Goal: Use online tool/utility

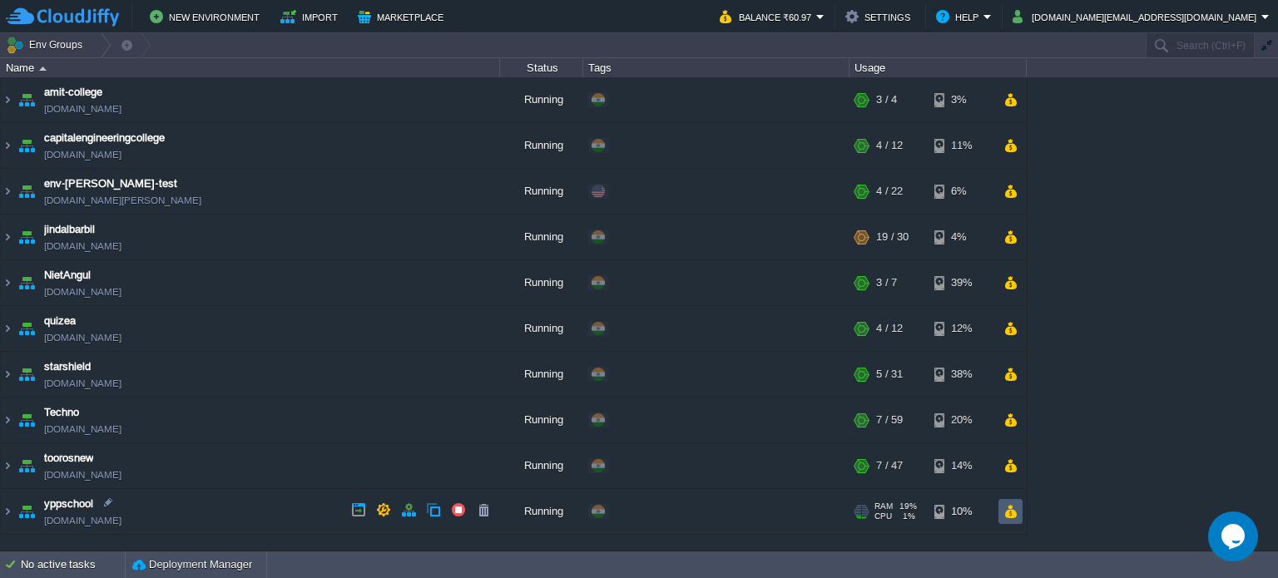
click at [1010, 509] on button "button" at bounding box center [1011, 511] width 14 height 15
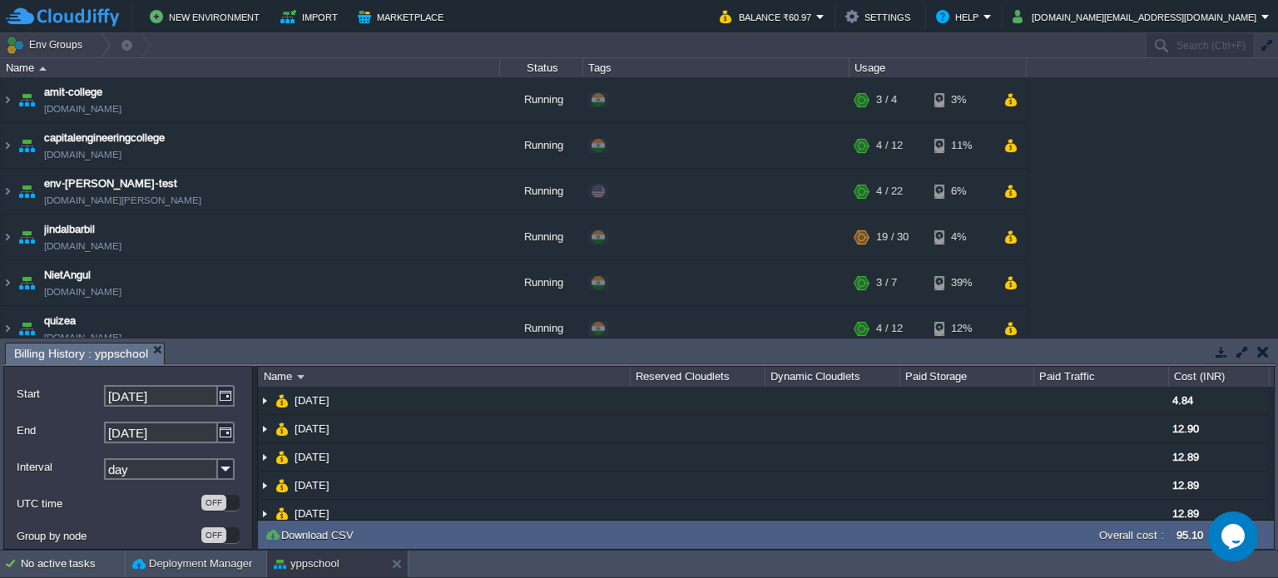
click at [1259, 345] on button "button" at bounding box center [1264, 352] width 12 height 15
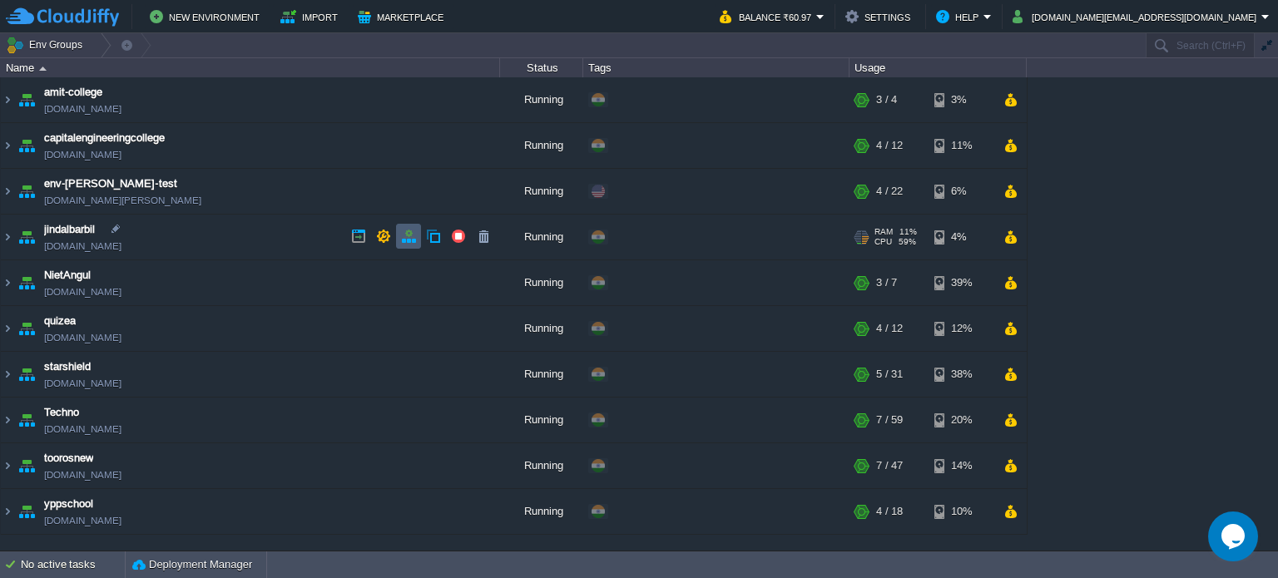
click at [413, 232] on button "button" at bounding box center [408, 236] width 15 height 15
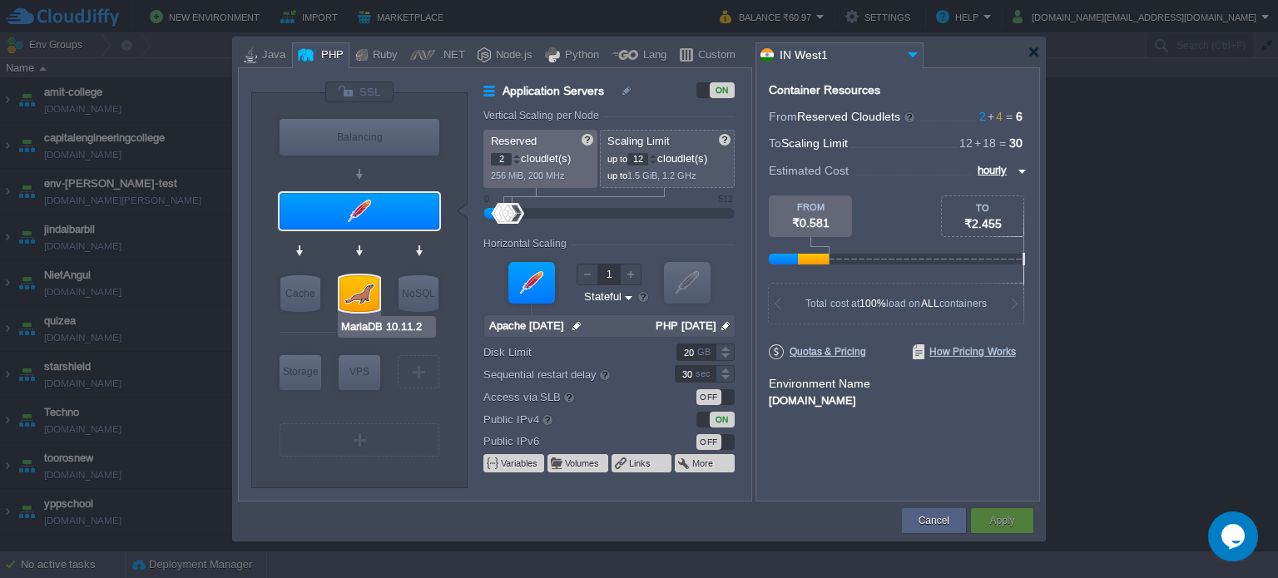
click at [357, 281] on div at bounding box center [360, 293] width 40 height 37
type input "SQL Databases"
type input "4"
type input "18"
type input "MariaDB 10.11.2"
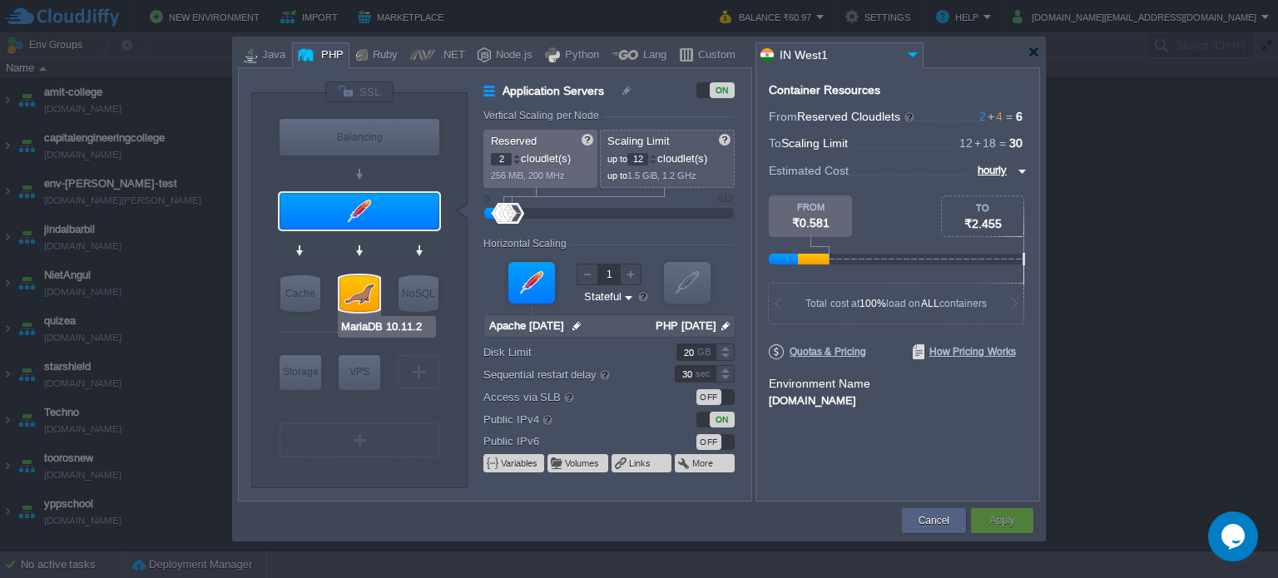
type input "null"
type input "10.11.2"
type input "Stateless"
type input "200"
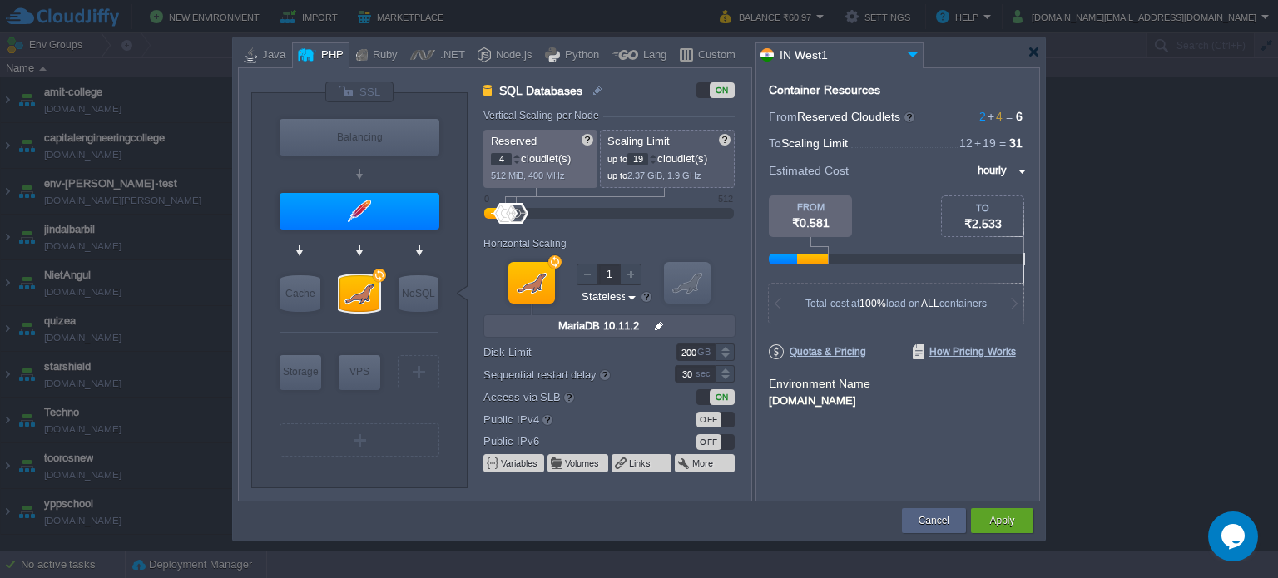
click at [657, 156] on div at bounding box center [653, 156] width 8 height 6
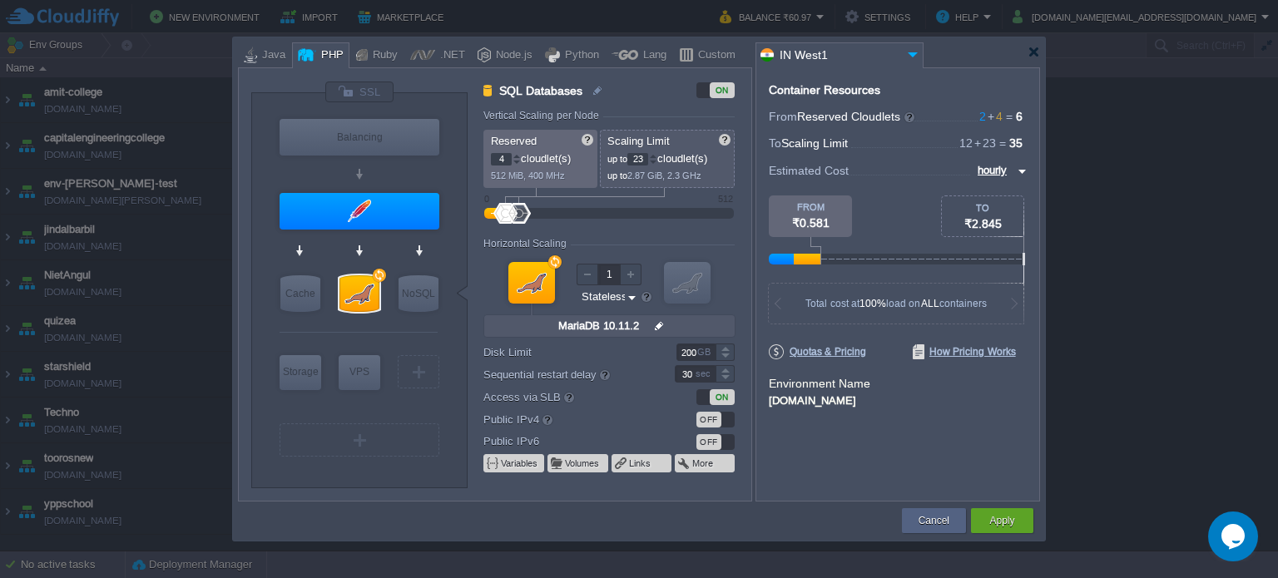
type input "24"
click at [657, 156] on div at bounding box center [653, 156] width 8 height 6
click at [1001, 518] on button "Apply" at bounding box center [1002, 521] width 25 height 17
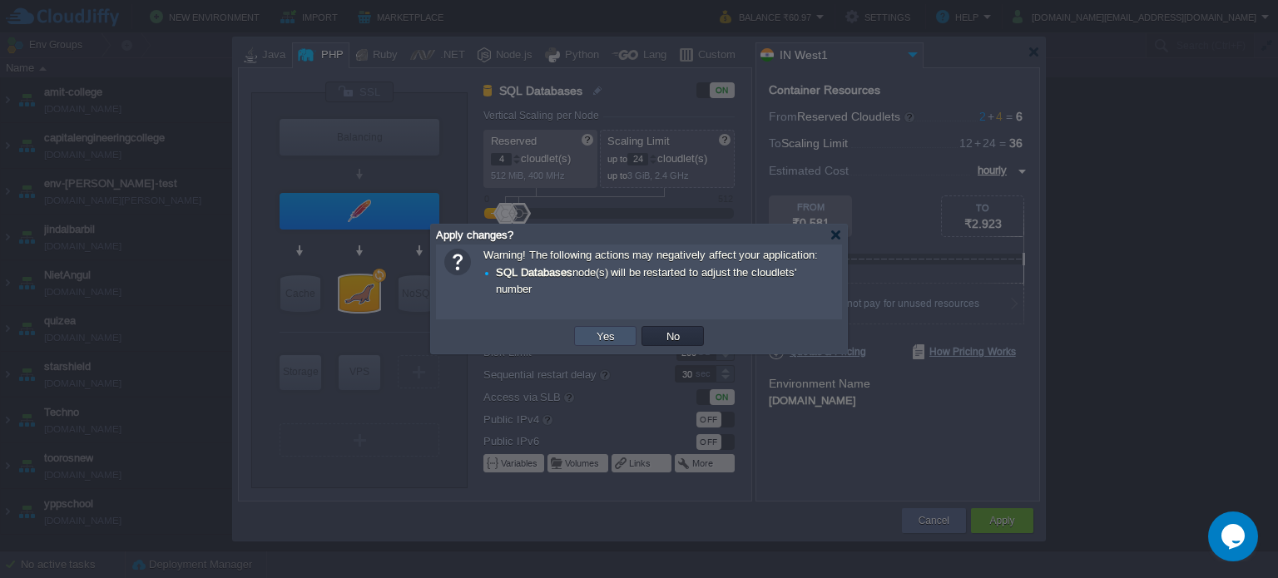
click at [597, 339] on button "Yes" at bounding box center [606, 336] width 28 height 15
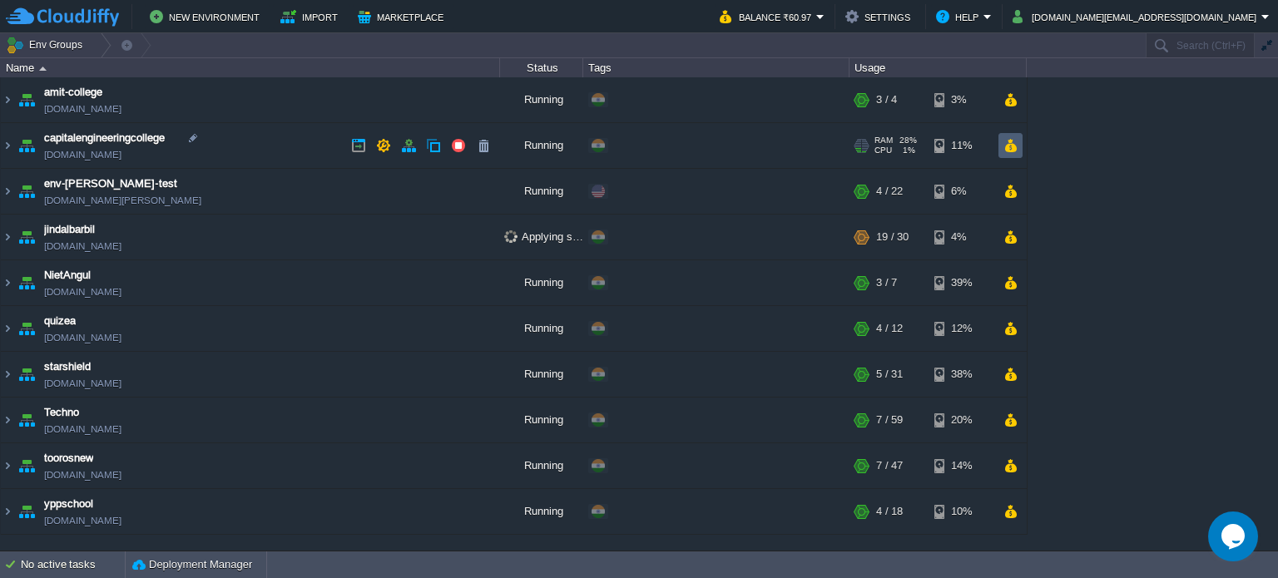
click at [1016, 146] on button "button" at bounding box center [1011, 145] width 14 height 15
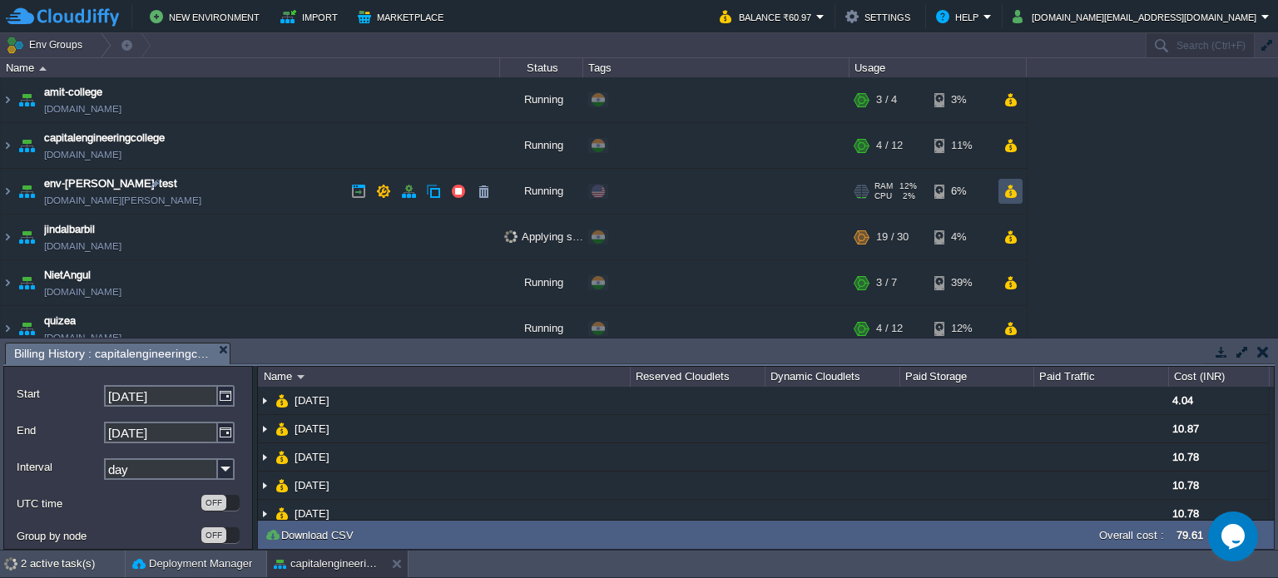
click at [1009, 191] on button "button" at bounding box center [1011, 191] width 14 height 15
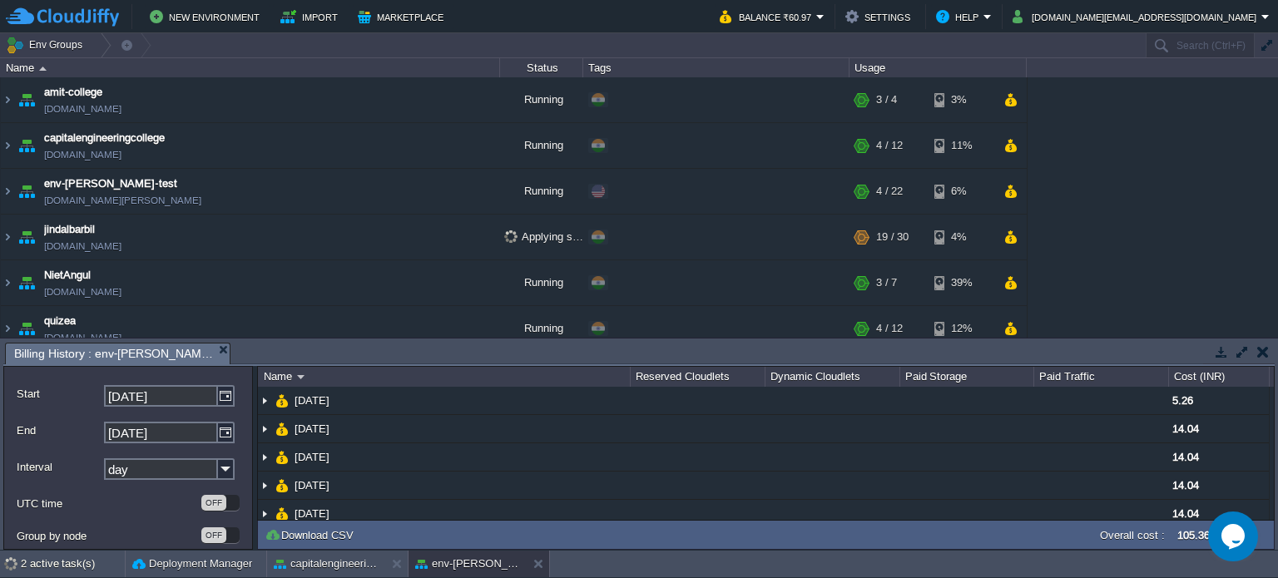
click at [1265, 360] on td at bounding box center [1263, 352] width 21 height 20
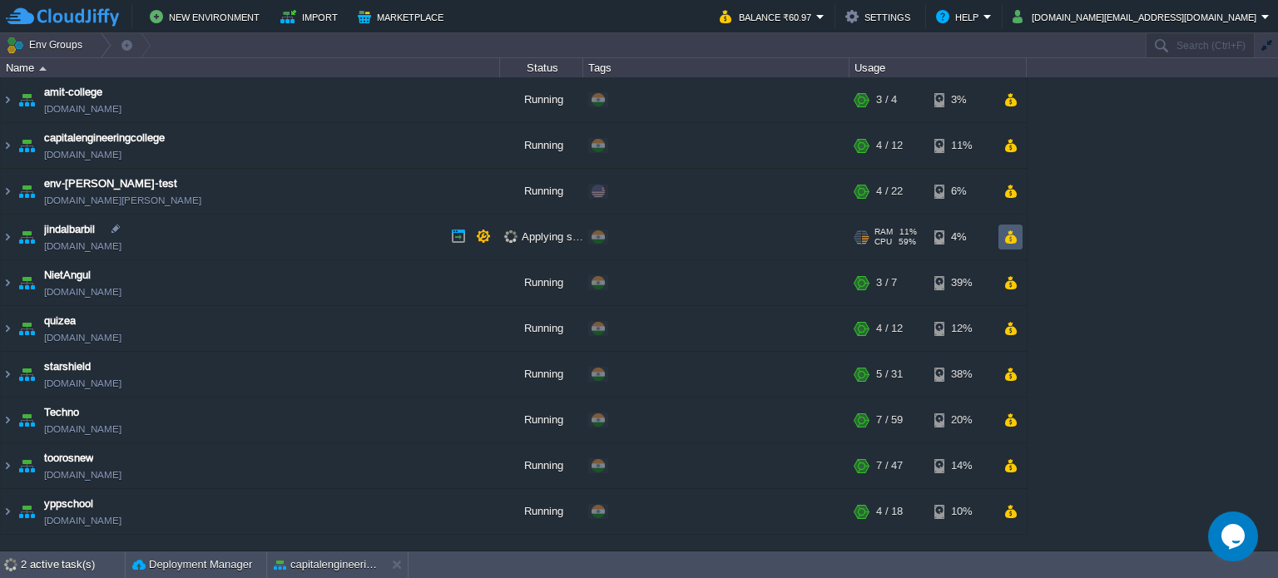
click at [1018, 241] on td at bounding box center [1011, 237] width 24 height 25
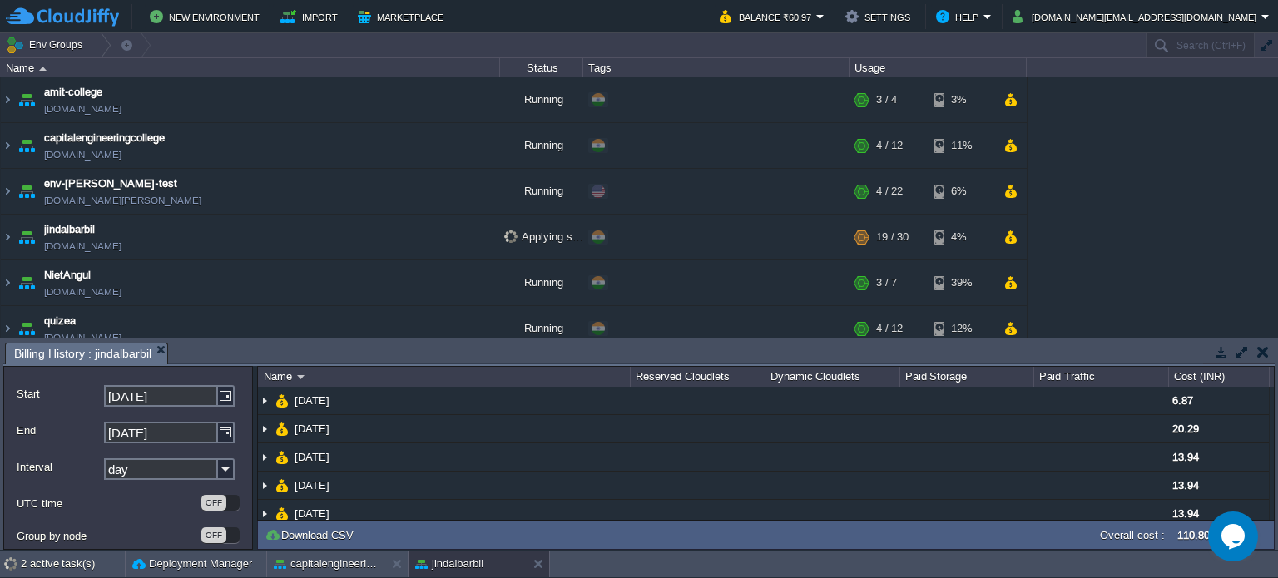
click at [1260, 349] on button "button" at bounding box center [1264, 352] width 12 height 15
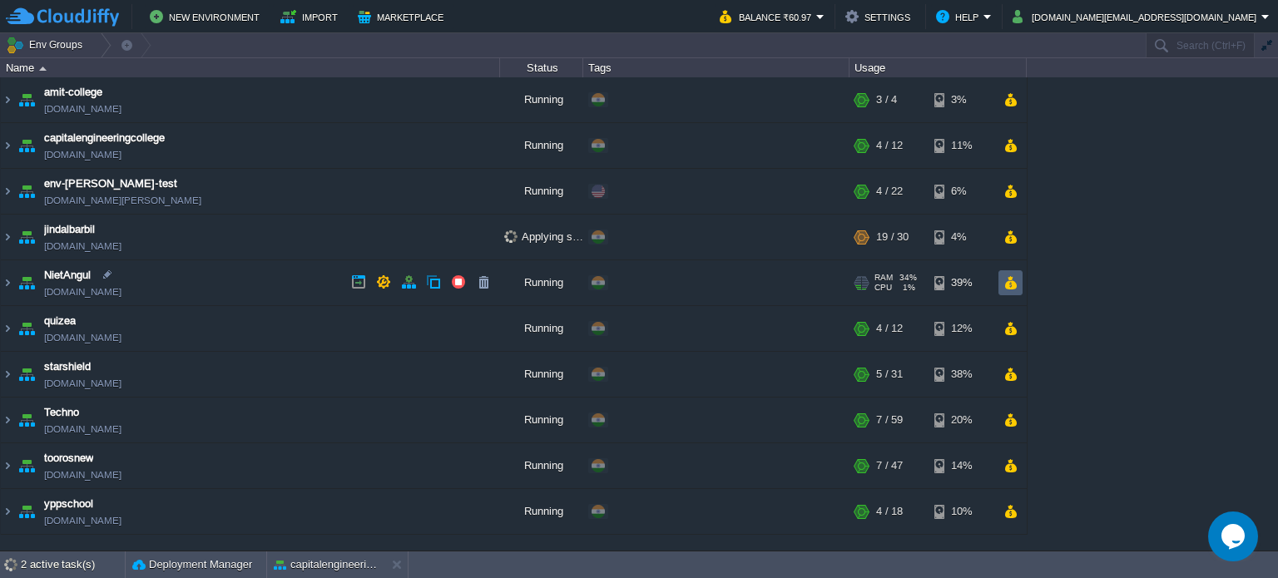
click at [1005, 280] on button "button" at bounding box center [1011, 282] width 14 height 15
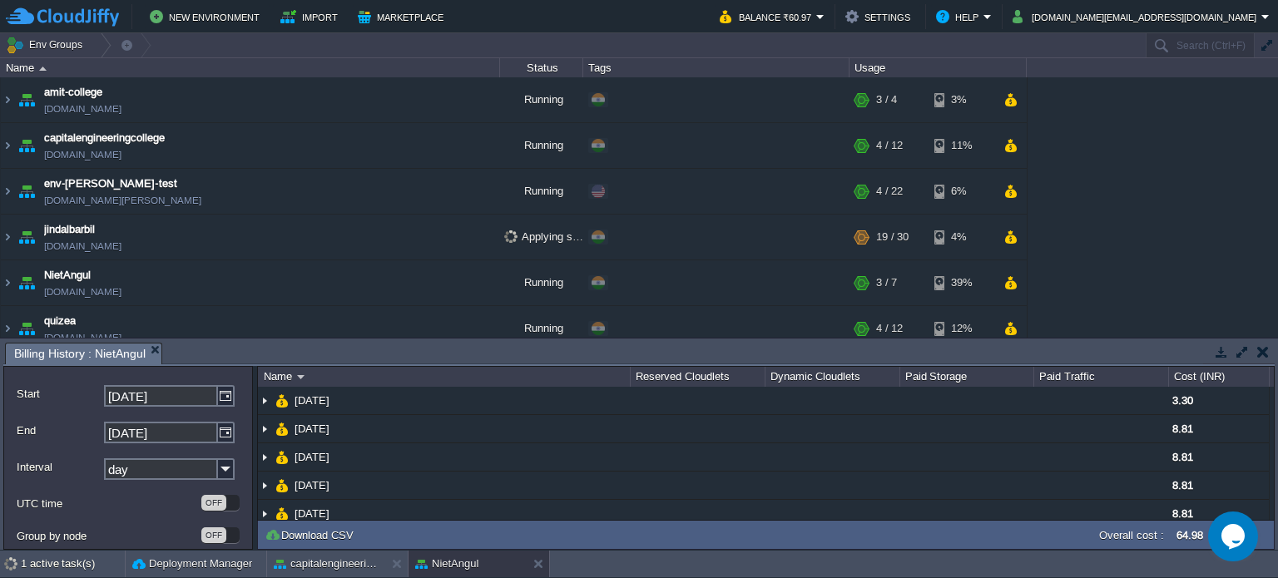
click at [1261, 351] on button "button" at bounding box center [1264, 352] width 12 height 15
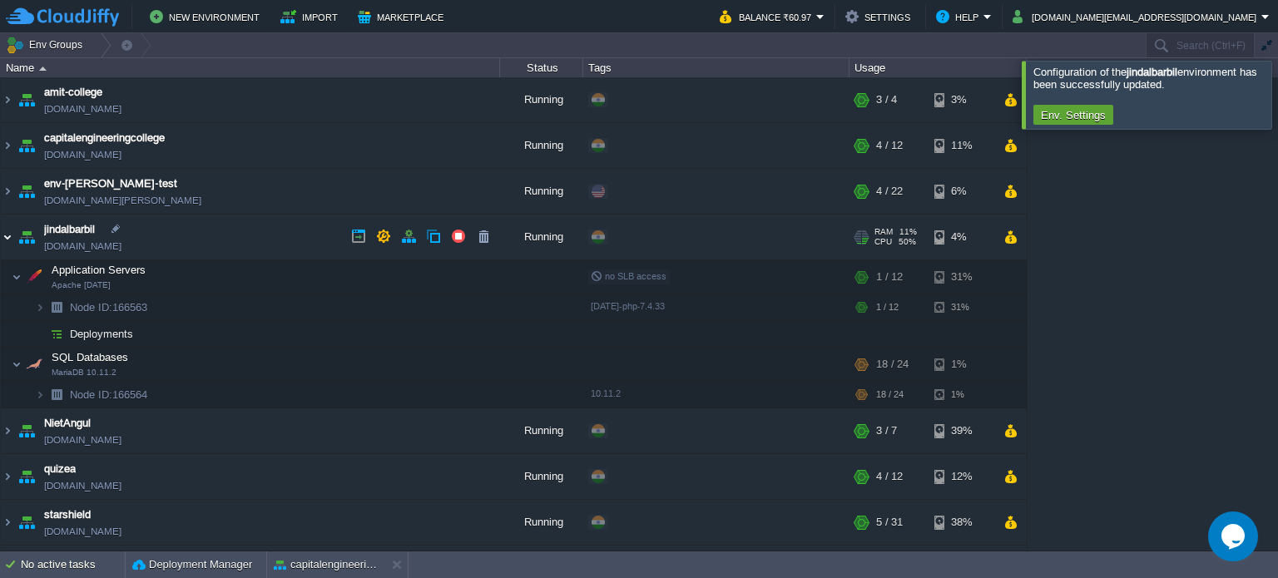
click at [4, 235] on img at bounding box center [7, 237] width 13 height 45
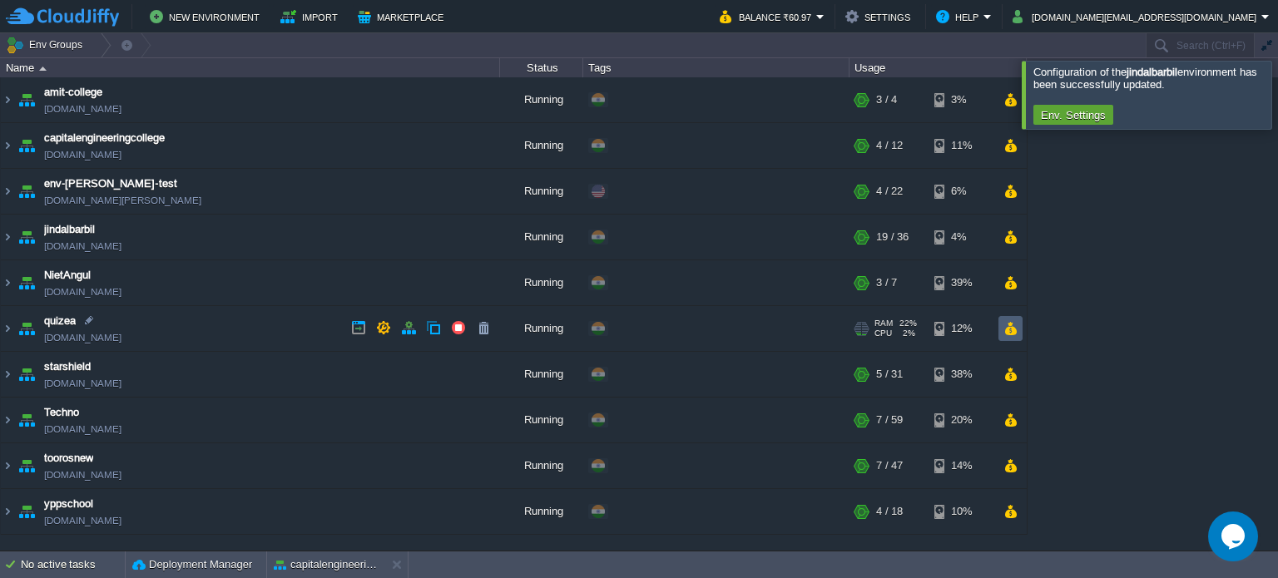
click at [1009, 323] on button "button" at bounding box center [1011, 328] width 14 height 15
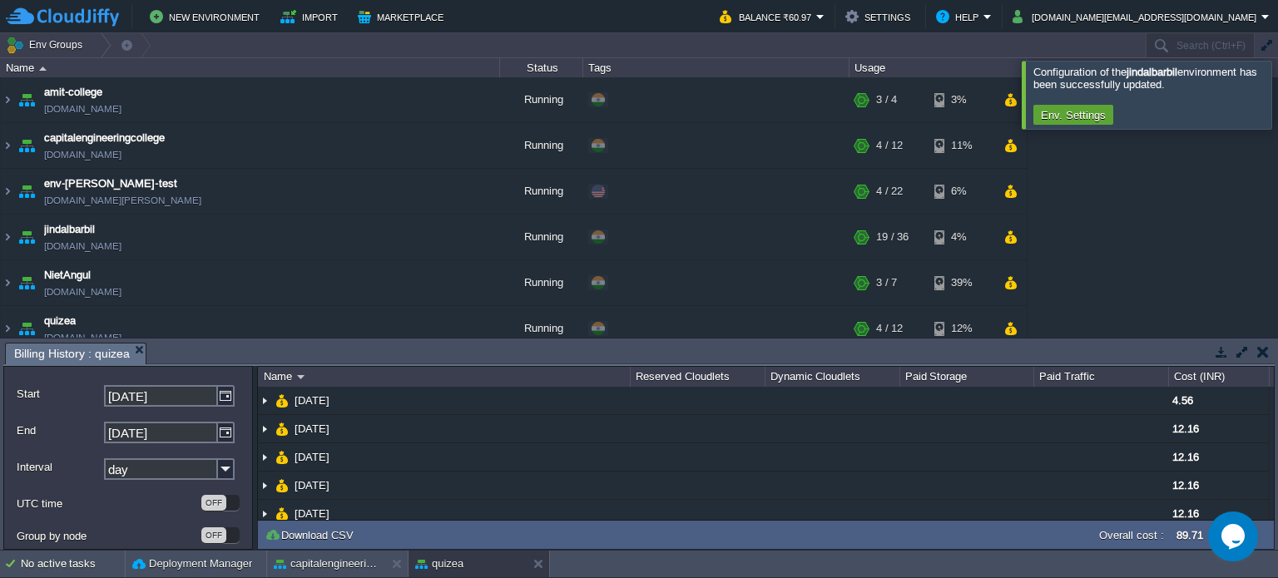
click at [1262, 353] on button "button" at bounding box center [1264, 352] width 12 height 15
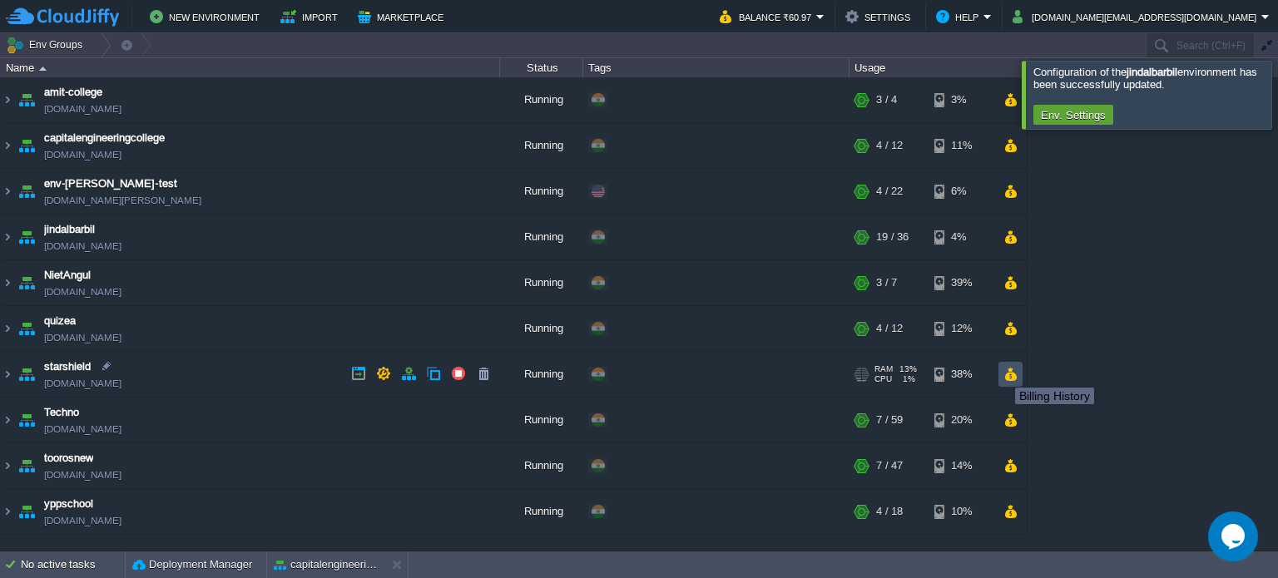
click at [1008, 373] on button "button" at bounding box center [1011, 374] width 14 height 15
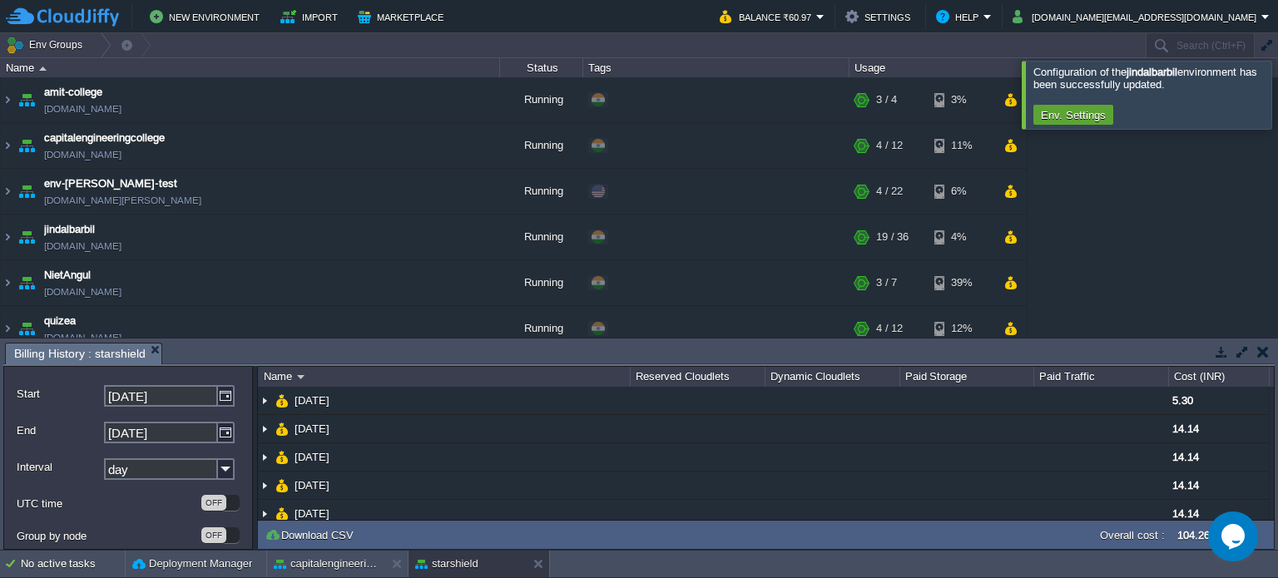
click at [1267, 355] on button "button" at bounding box center [1264, 352] width 12 height 15
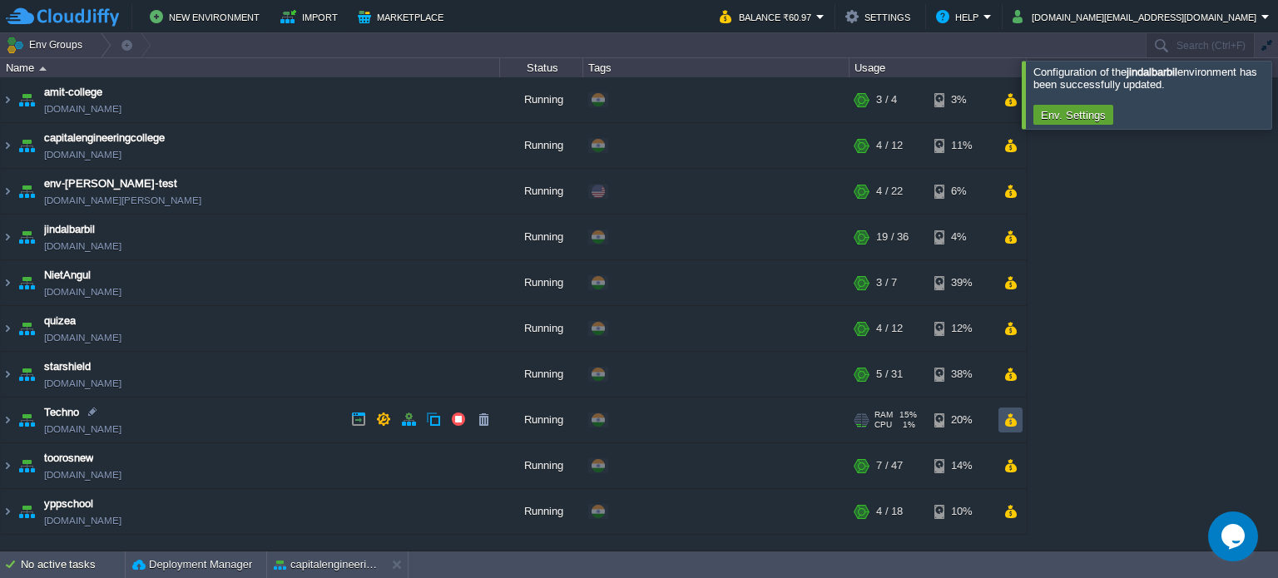
click at [1015, 419] on button "button" at bounding box center [1011, 420] width 14 height 15
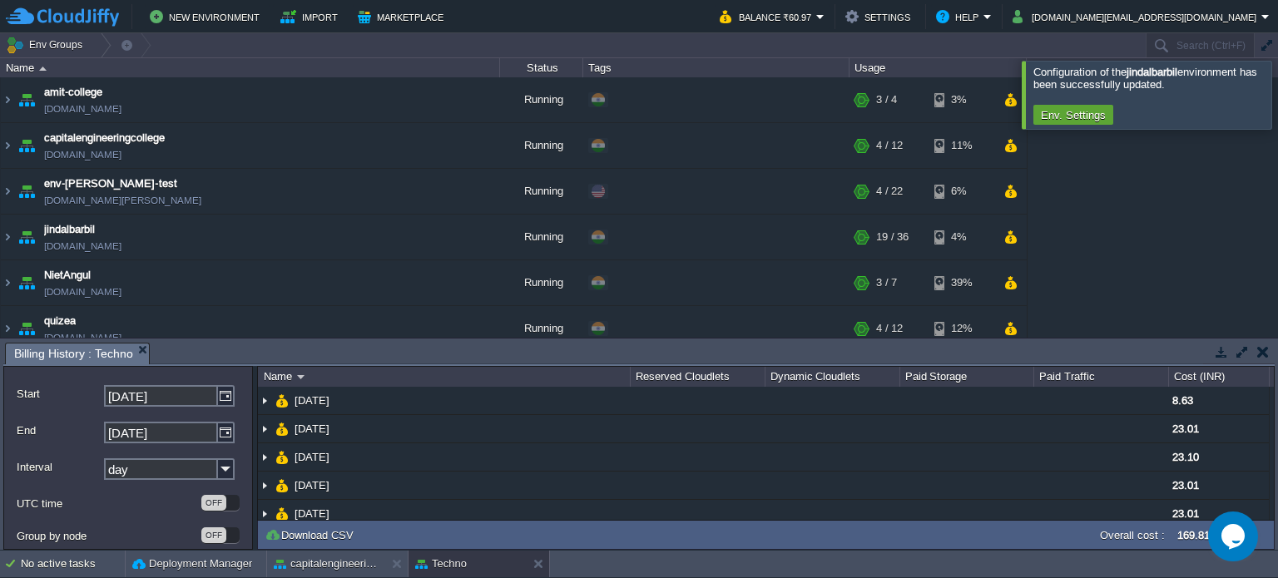
click at [1263, 355] on button "button" at bounding box center [1264, 352] width 12 height 15
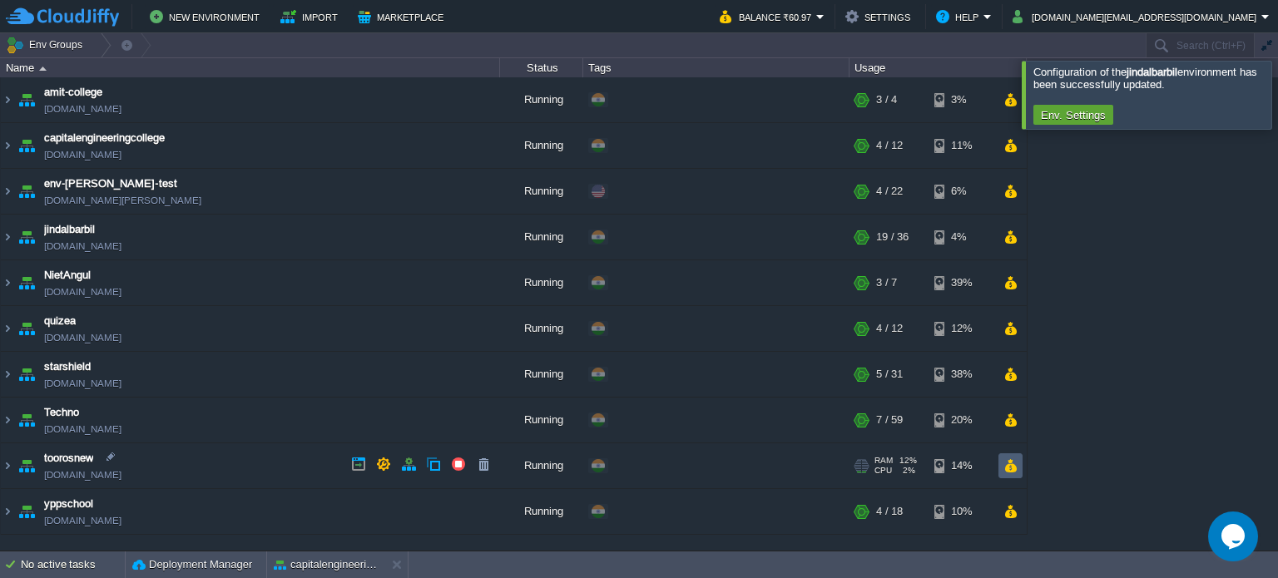
click at [1013, 465] on button "button" at bounding box center [1011, 466] width 14 height 15
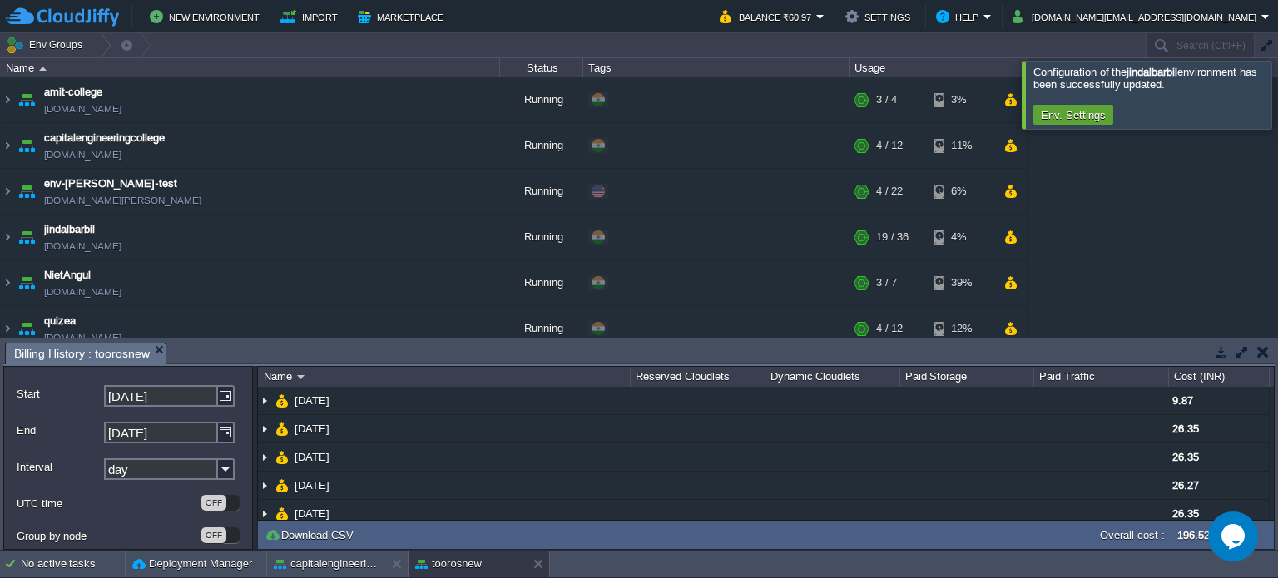
click at [1268, 358] on td at bounding box center [1263, 352] width 21 height 20
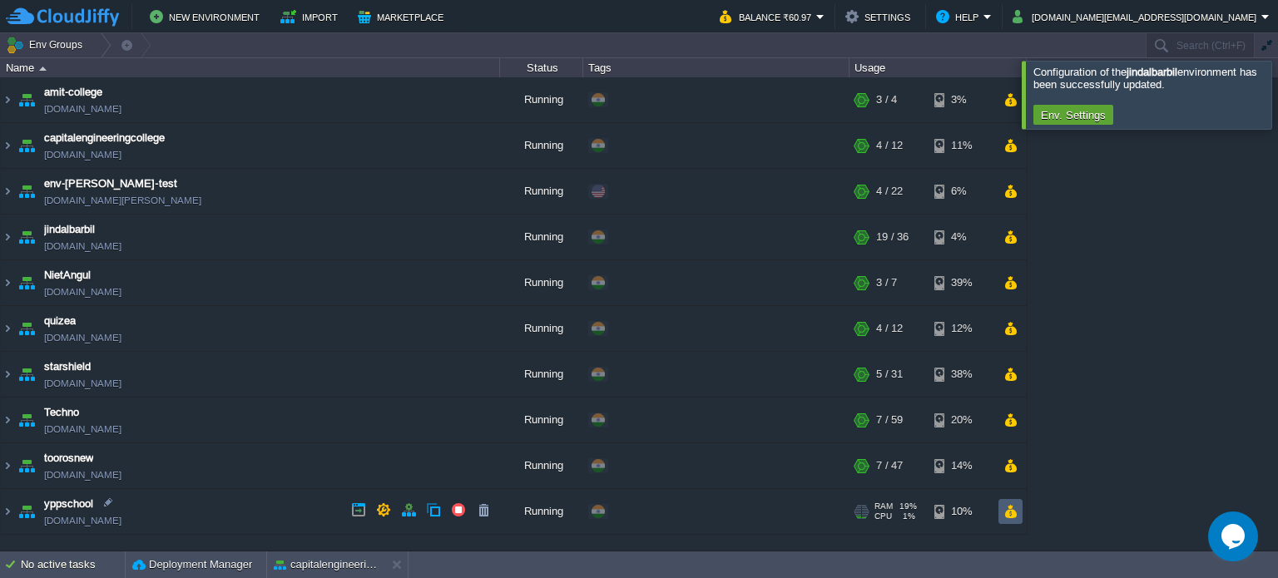
click at [1010, 509] on button "button" at bounding box center [1011, 511] width 14 height 15
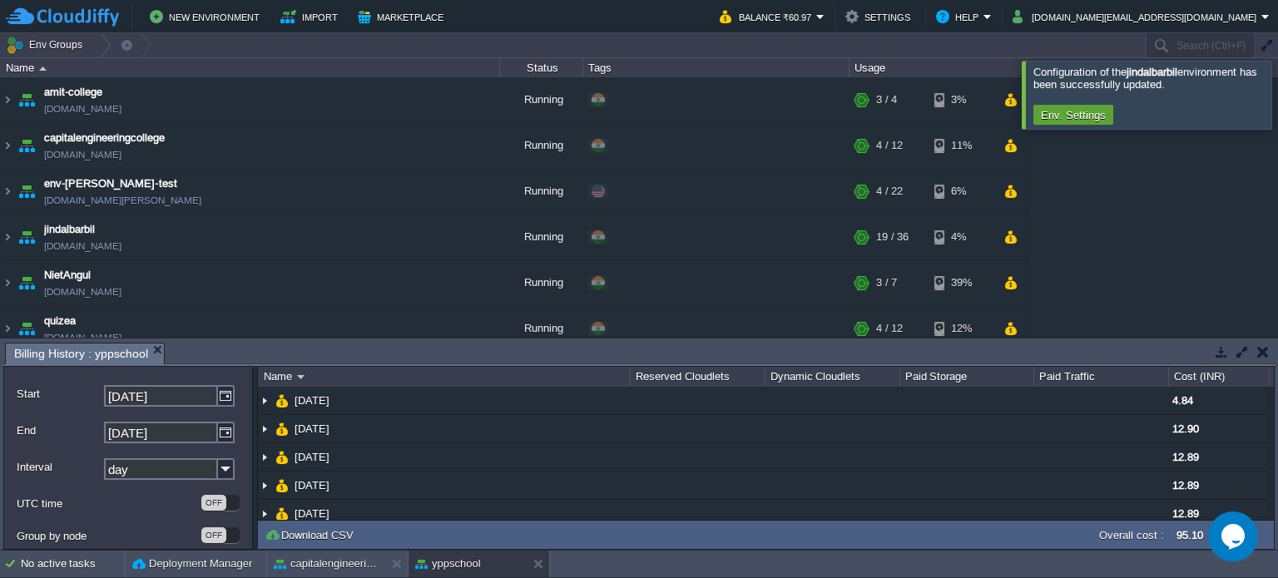
click at [1266, 357] on button "button" at bounding box center [1264, 352] width 12 height 15
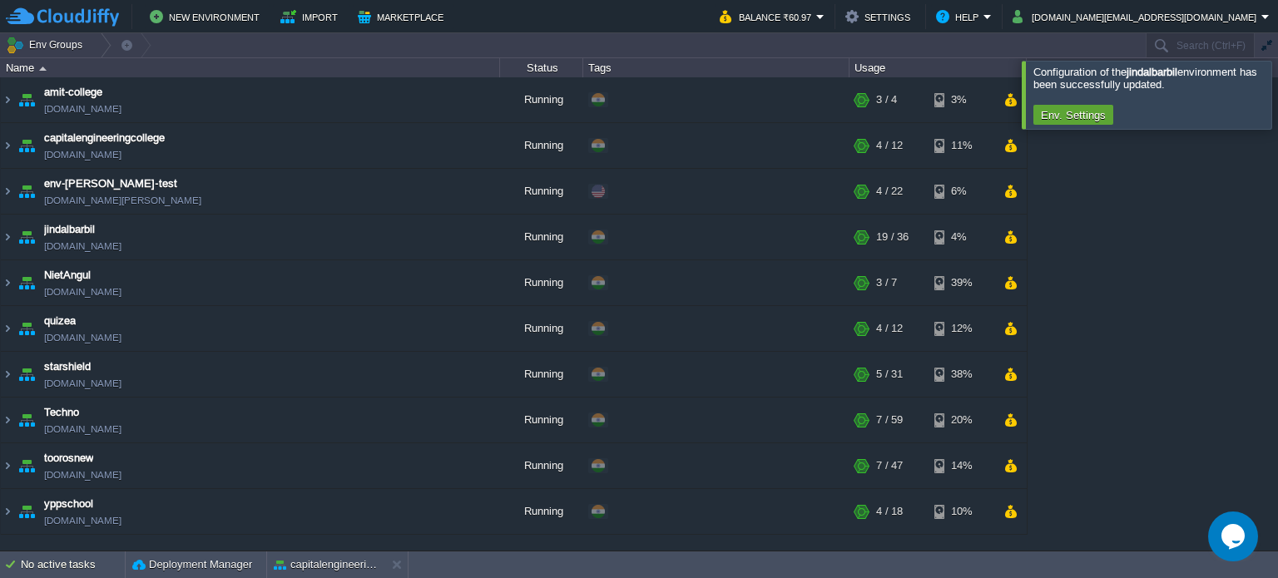
click at [1278, 92] on div at bounding box center [1298, 94] width 0 height 67
